Goal: Task Accomplishment & Management: Manage account settings

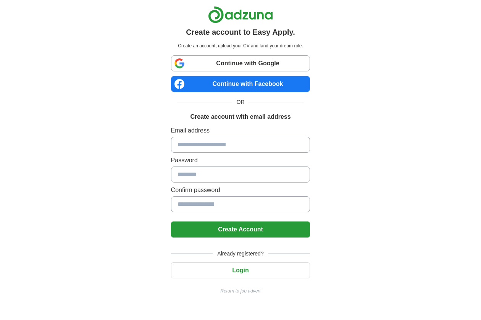
click at [234, 147] on input at bounding box center [240, 145] width 139 height 16
click at [235, 140] on input at bounding box center [240, 145] width 139 height 16
click at [234, 142] on input at bounding box center [240, 145] width 139 height 16
type input "*"
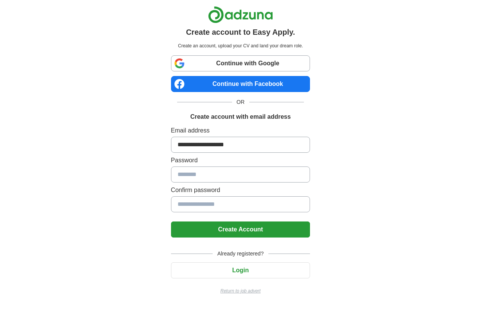
type input "**********"
click at [222, 173] on input at bounding box center [240, 174] width 139 height 16
click at [201, 203] on input at bounding box center [240, 204] width 139 height 16
drag, startPoint x: 201, startPoint y: 203, endPoint x: 200, endPoint y: 198, distance: 5.5
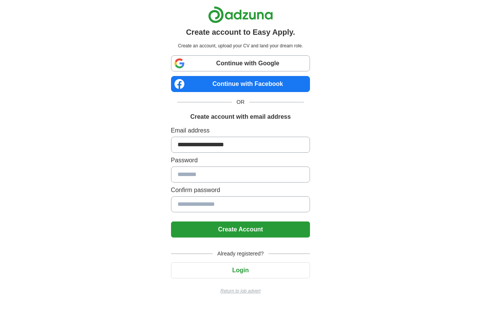
click at [200, 201] on input at bounding box center [240, 204] width 139 height 16
click at [200, 174] on input at bounding box center [240, 174] width 139 height 16
type input "**********"
click at [202, 235] on button "Create Account" at bounding box center [240, 229] width 139 height 16
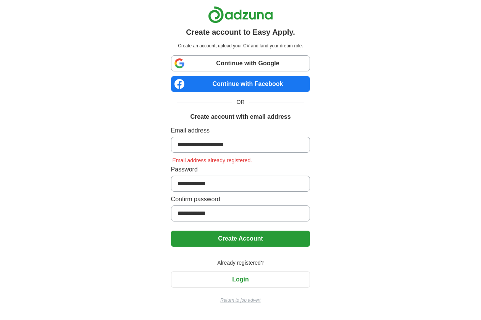
click at [218, 282] on button "Login" at bounding box center [240, 279] width 139 height 16
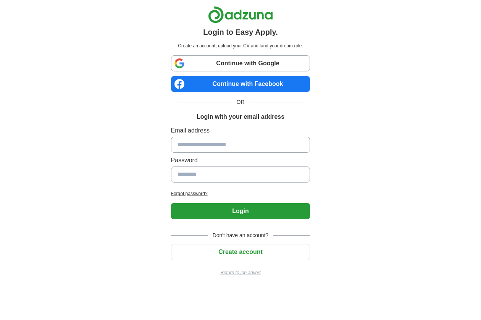
click at [216, 149] on input at bounding box center [240, 145] width 139 height 16
type input "**********"
click at [240, 211] on button "Login" at bounding box center [240, 211] width 139 height 16
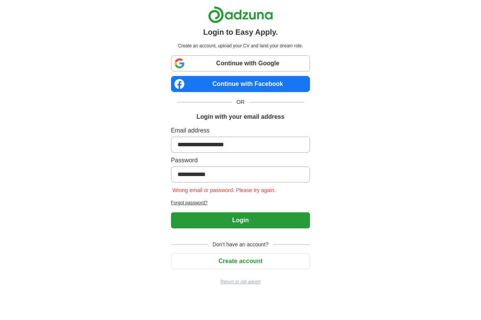
click at [171, 201] on h2 "Forgot password?" at bounding box center [240, 202] width 139 height 7
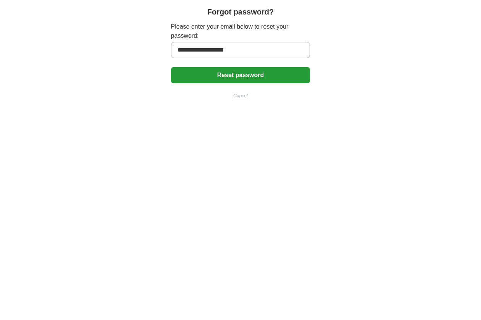
click at [218, 78] on button "Reset password" at bounding box center [240, 75] width 139 height 16
